Goal: Task Accomplishment & Management: Use online tool/utility

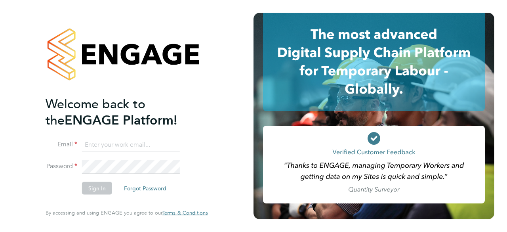
click at [116, 138] on input at bounding box center [131, 145] width 98 height 14
type input "Rhiarna.Devares@bcuk.co.uk"
click at [86, 194] on button "Sign In" at bounding box center [97, 188] width 30 height 13
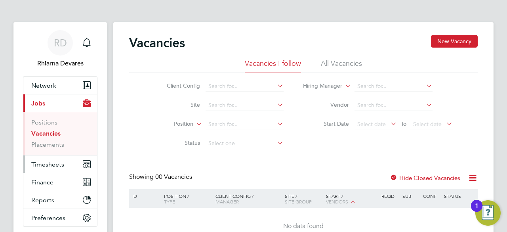
click at [48, 166] on span "Timesheets" at bounding box center [47, 165] width 33 height 8
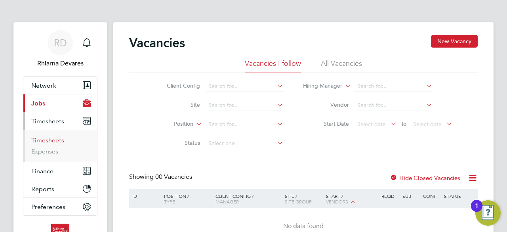
click at [48, 140] on link "Timesheets" at bounding box center [47, 140] width 33 height 8
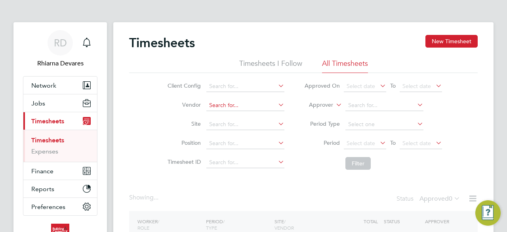
click at [220, 105] on input at bounding box center [245, 105] width 78 height 11
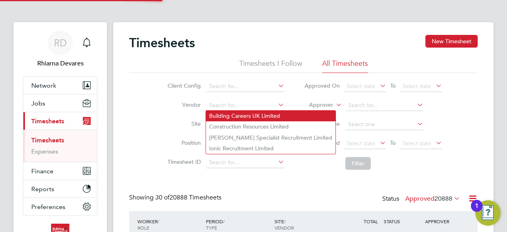
click at [226, 115] on li "Building Careers UK Limited" at bounding box center [271, 116] width 130 height 11
type input "Building Careers UK Limited"
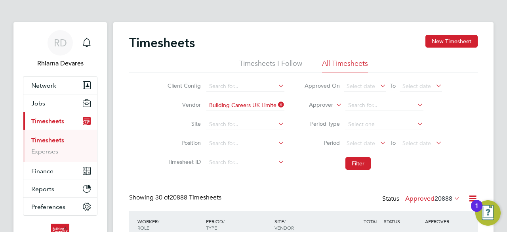
click at [327, 103] on label "Approver" at bounding box center [316, 105] width 36 height 8
click at [316, 109] on li "Worker" at bounding box center [313, 114] width 39 height 10
click at [365, 145] on span "Select date" at bounding box center [361, 143] width 29 height 7
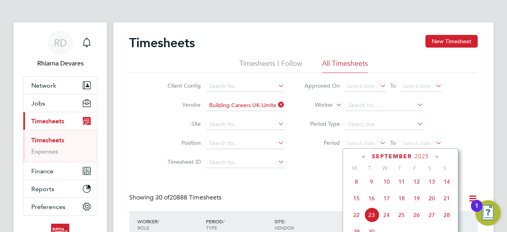
click at [357, 202] on span "15" at bounding box center [356, 198] width 15 height 15
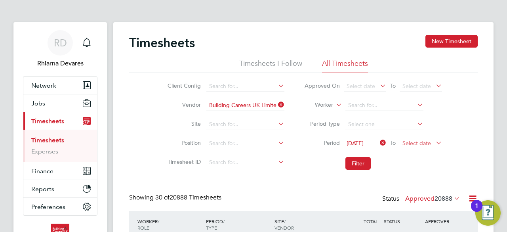
click at [426, 141] on span "Select date" at bounding box center [417, 143] width 29 height 7
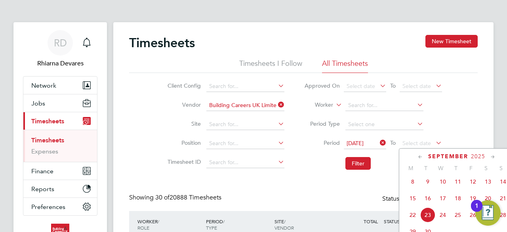
click at [503, 199] on span "21" at bounding box center [503, 198] width 15 height 15
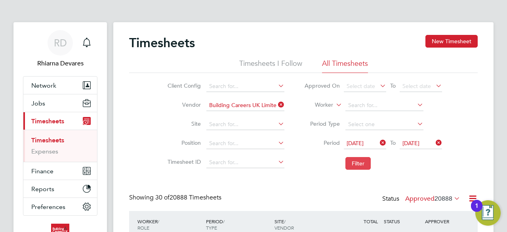
click at [354, 163] on button "Filter" at bounding box center [358, 163] width 25 height 13
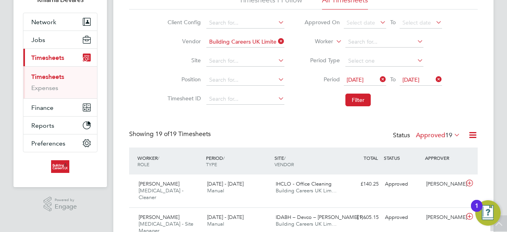
click at [361, 80] on span "[DATE]" at bounding box center [355, 79] width 17 height 7
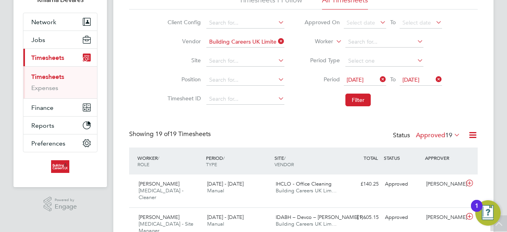
click at [447, 133] on span "19" at bounding box center [448, 135] width 7 height 8
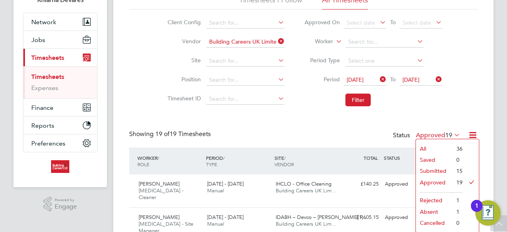
click at [436, 169] on li "Submitted" at bounding box center [434, 170] width 36 height 11
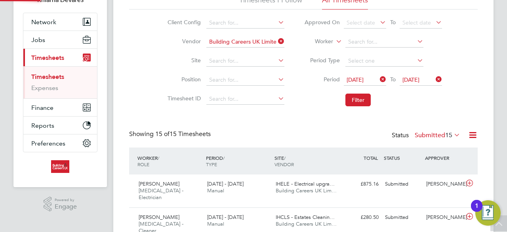
click at [473, 130] on icon at bounding box center [473, 135] width 10 height 10
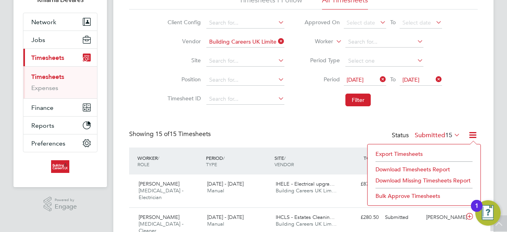
click at [392, 169] on li "Download Timesheets Report" at bounding box center [424, 169] width 105 height 11
